Goal: Register for event/course

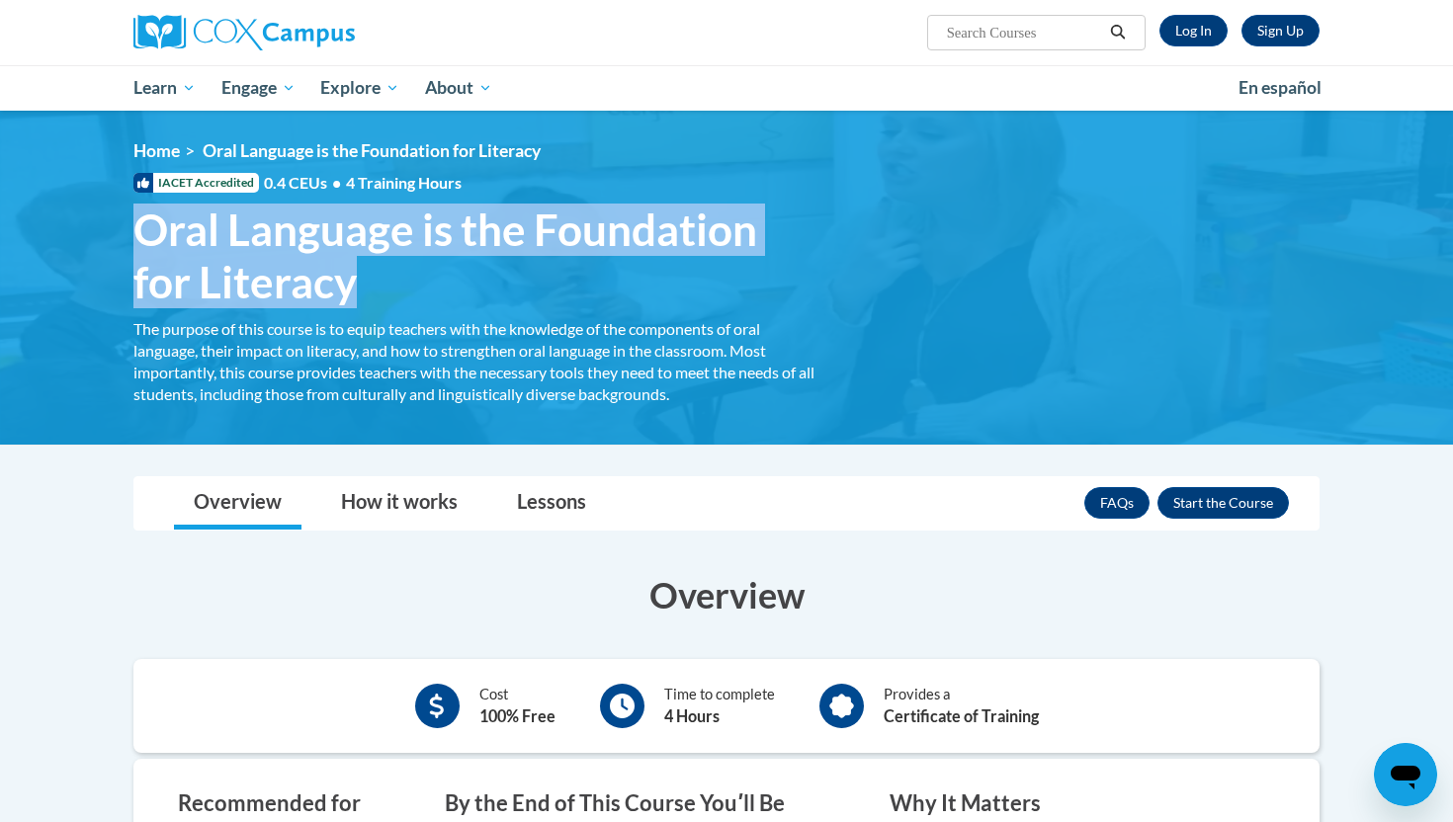
drag, startPoint x: 137, startPoint y: 227, endPoint x: 360, endPoint y: 293, distance: 231.7
click at [360, 293] on span "Oral Language is the Foundation for Literacy" at bounding box center [474, 256] width 682 height 105
copy span "Oral Language is the Foundation for Literacy"
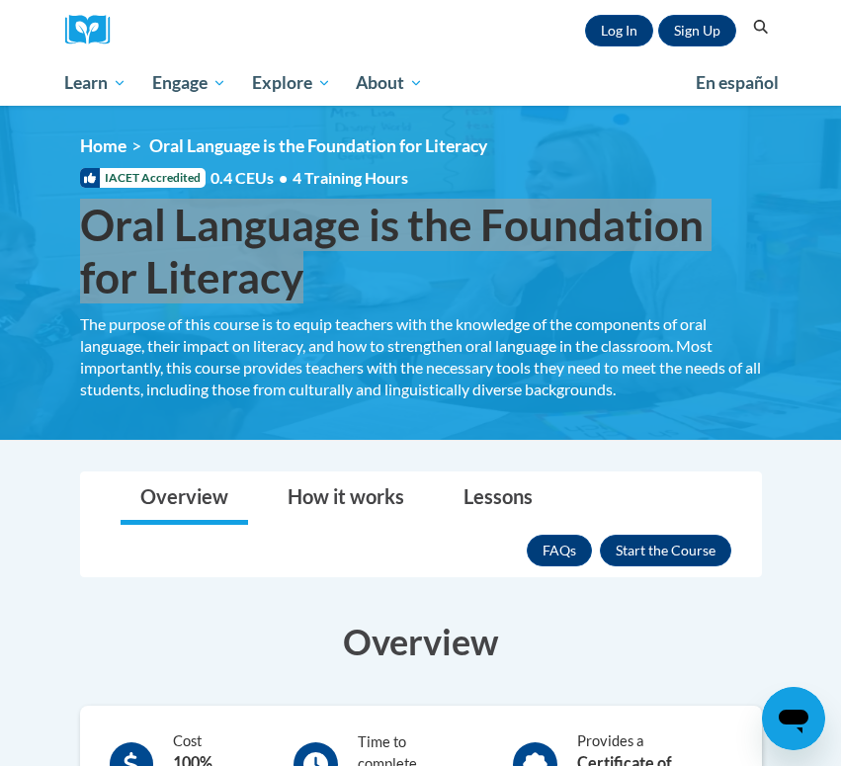
scroll to position [297, 0]
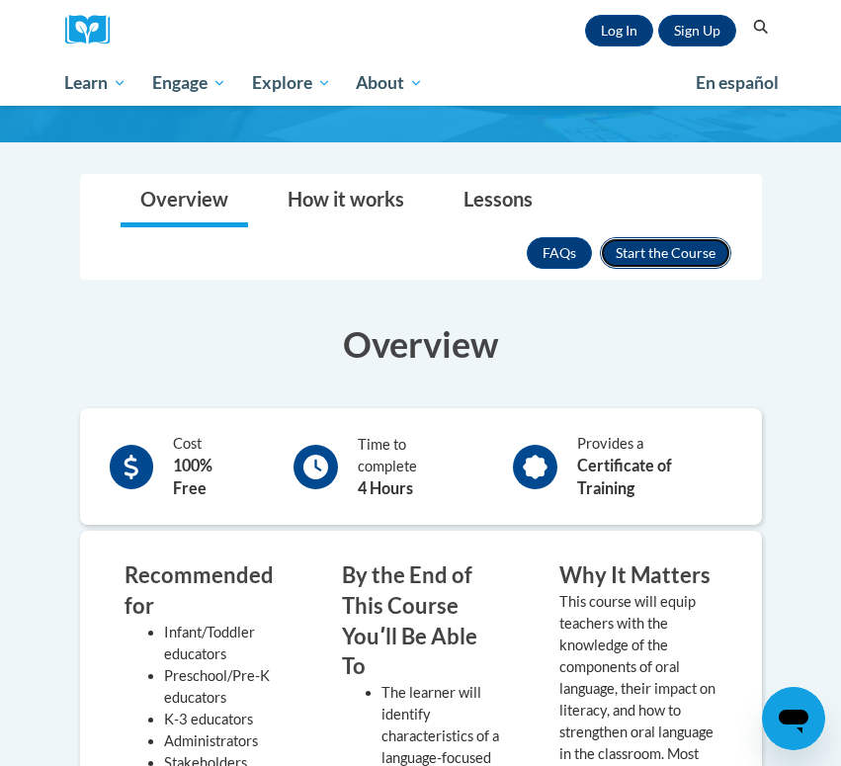
click at [658, 255] on button "Enroll" at bounding box center [665, 253] width 131 height 32
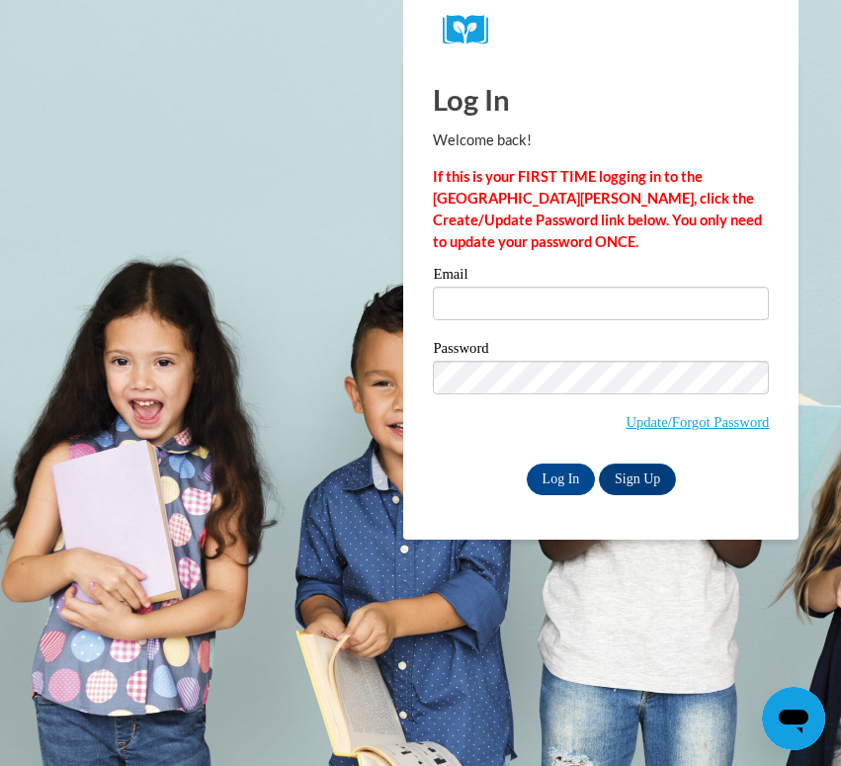
type input "[EMAIL_ADDRESS][DOMAIN_NAME]"
click at [555, 470] on input "Log In" at bounding box center [561, 480] width 69 height 32
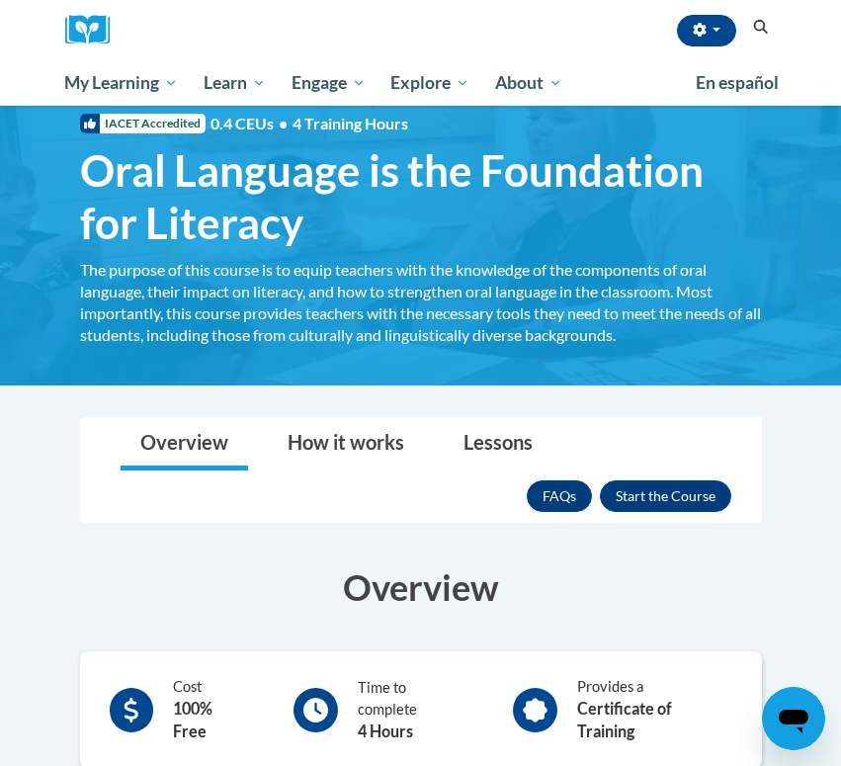
scroll to position [41, 0]
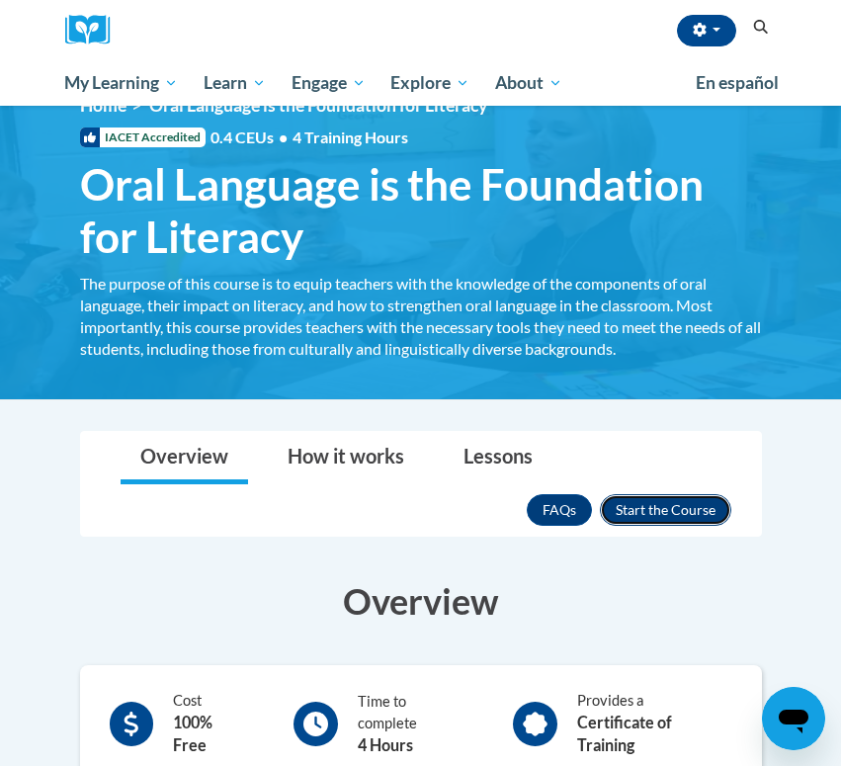
click at [638, 500] on button "Enroll" at bounding box center [665, 510] width 131 height 32
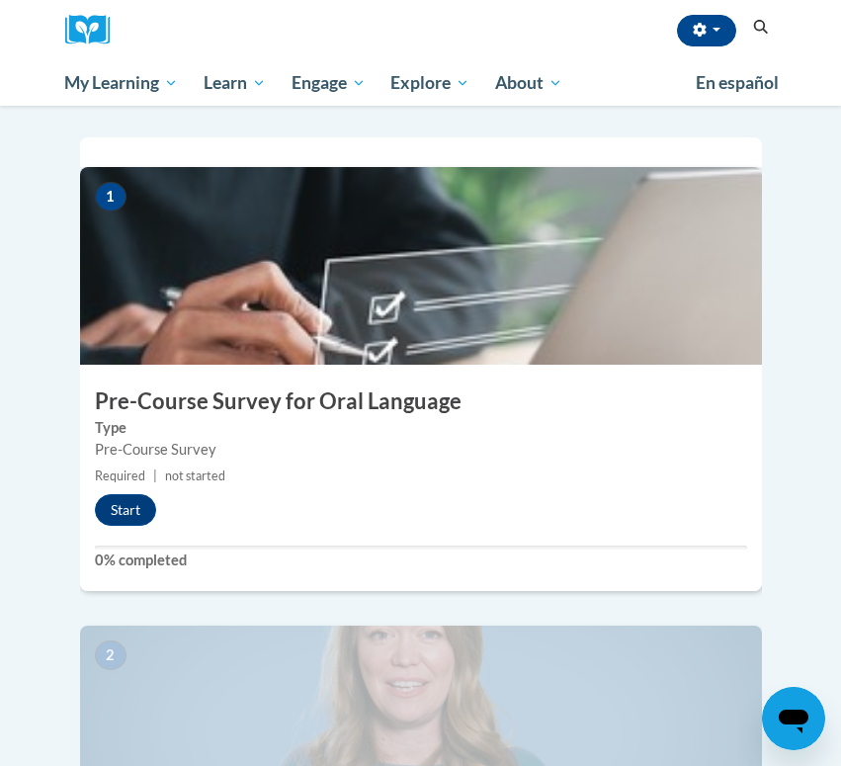
scroll to position [551, 0]
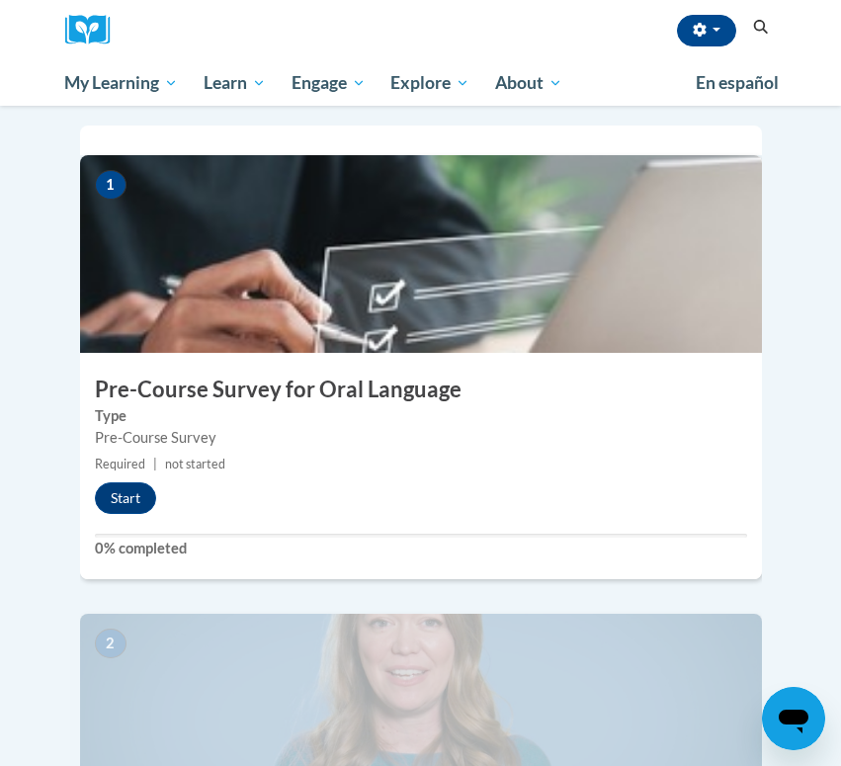
click at [209, 32] on div "Cameron Roberts (America/New_York UTC-04:00) My Profile Inbox My Transcripts Lo…" at bounding box center [451, 30] width 652 height 60
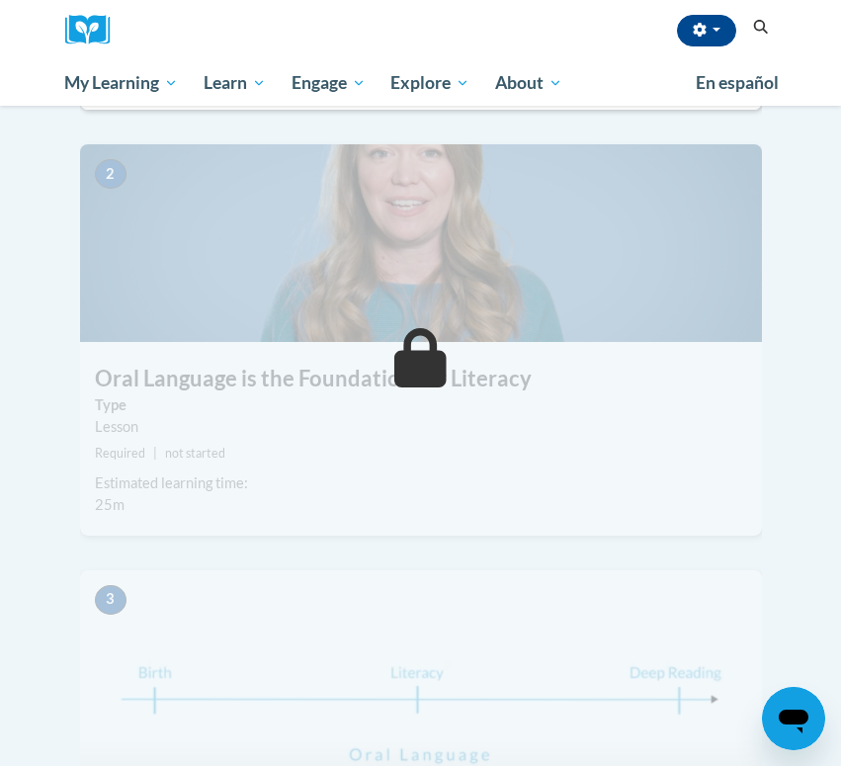
scroll to position [1090, 0]
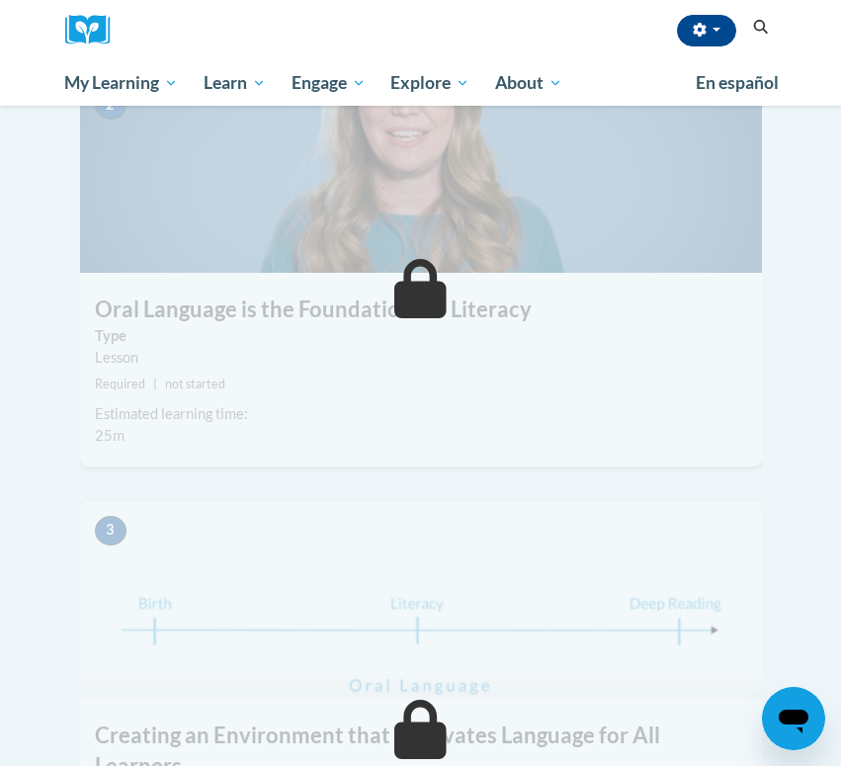
click at [228, 442] on div "2 Oral Language is the Foundation for Literacy Type Lesson Required | not start…" at bounding box center [421, 288] width 712 height 426
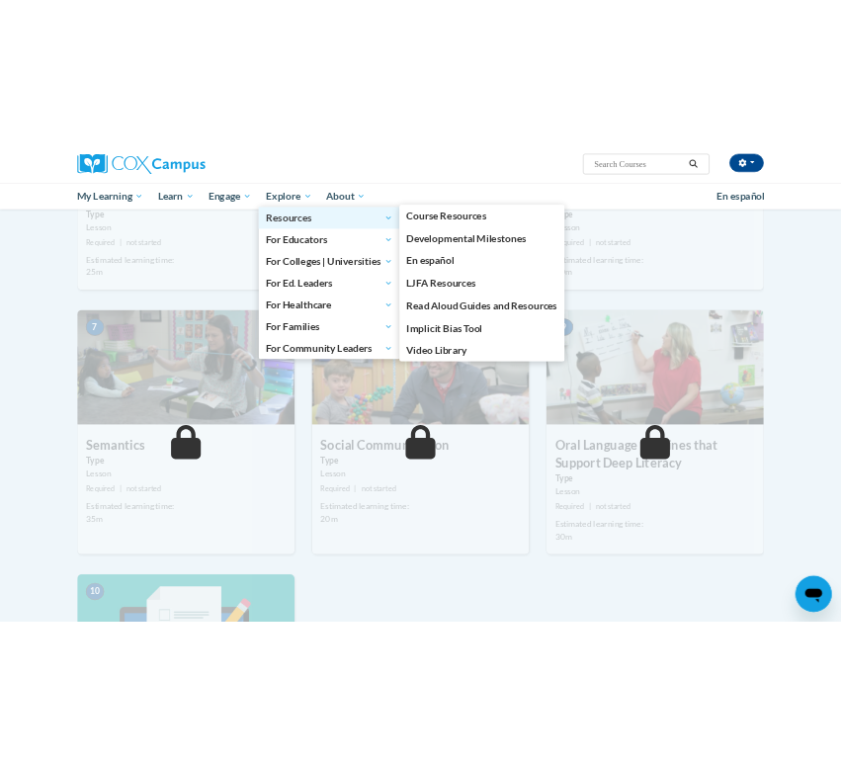
scroll to position [1005, 0]
